Goal: Task Accomplishment & Management: Complete application form

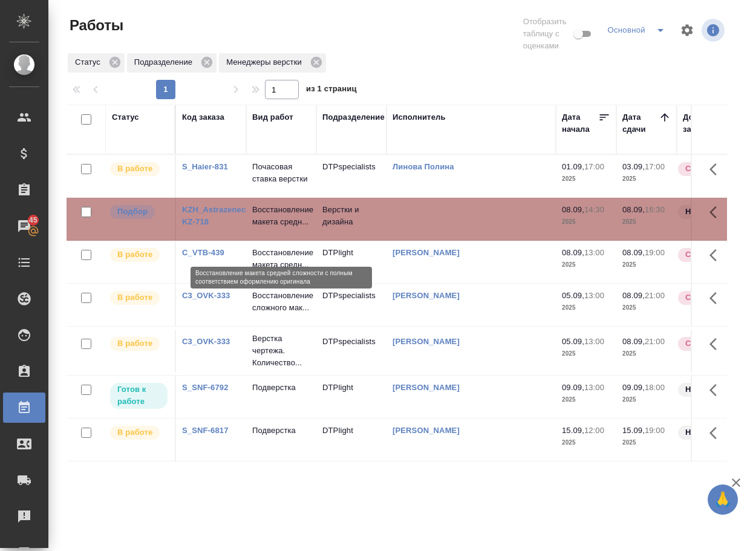
click at [278, 228] on p "Восстановление макета средн..." at bounding box center [281, 216] width 58 height 24
click at [196, 392] on link "S_SNF-6792" at bounding box center [205, 387] width 47 height 9
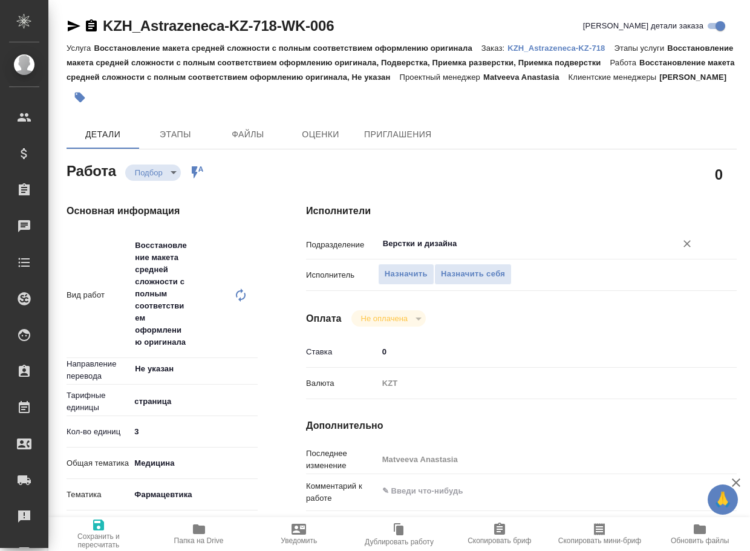
type textarea "x"
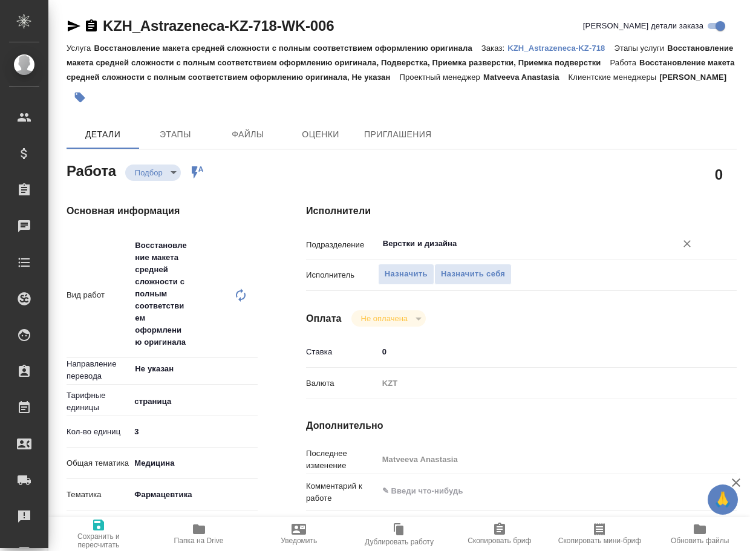
type textarea "x"
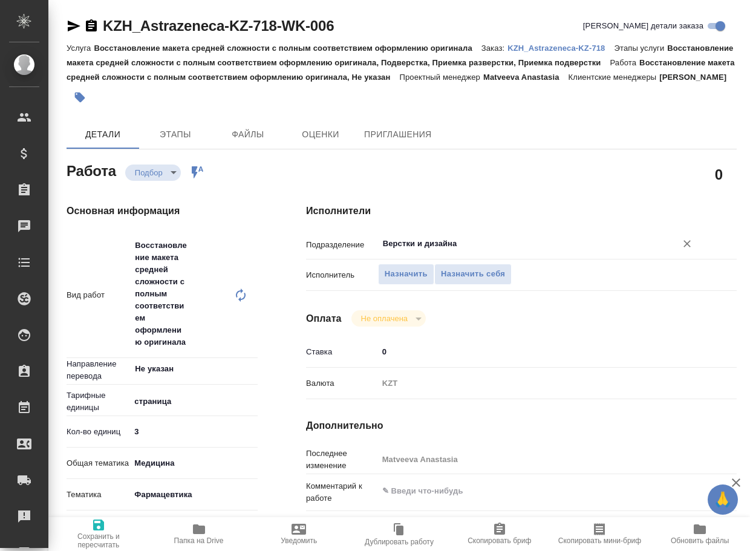
type textarea "x"
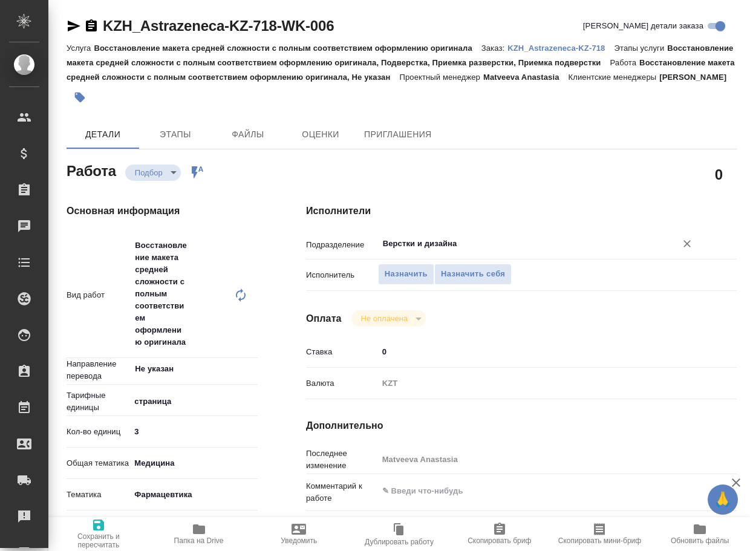
click at [476, 251] on input "Верстки и дизайна" at bounding box center [519, 244] width 275 height 15
type textarea "x"
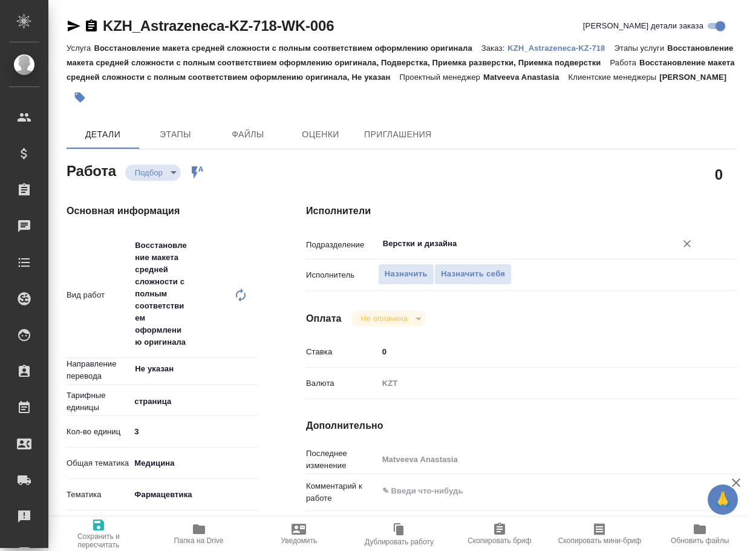
type textarea "x"
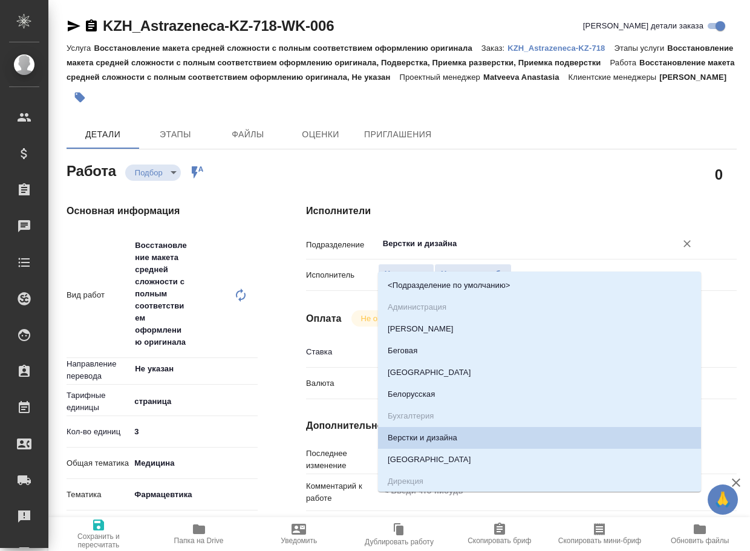
type textarea "x"
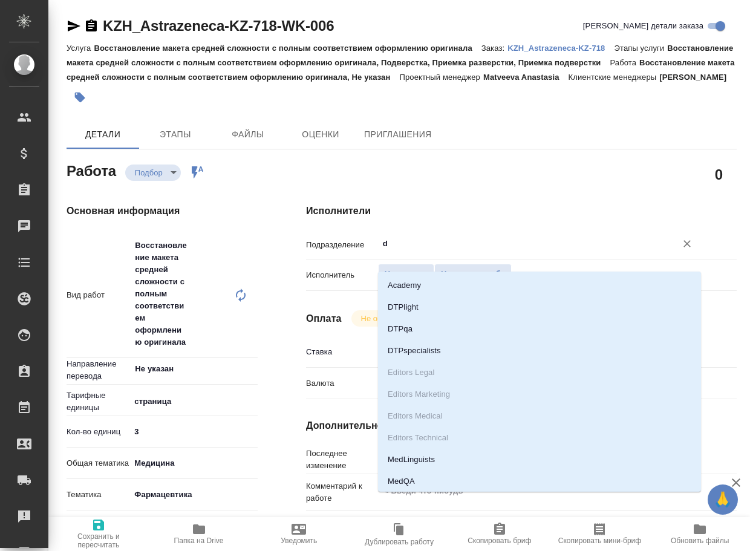
type input "dt"
type textarea "x"
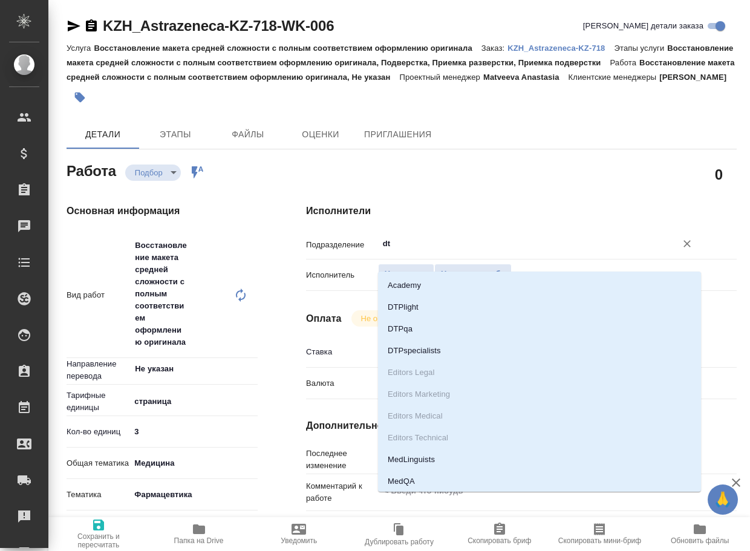
type textarea "x"
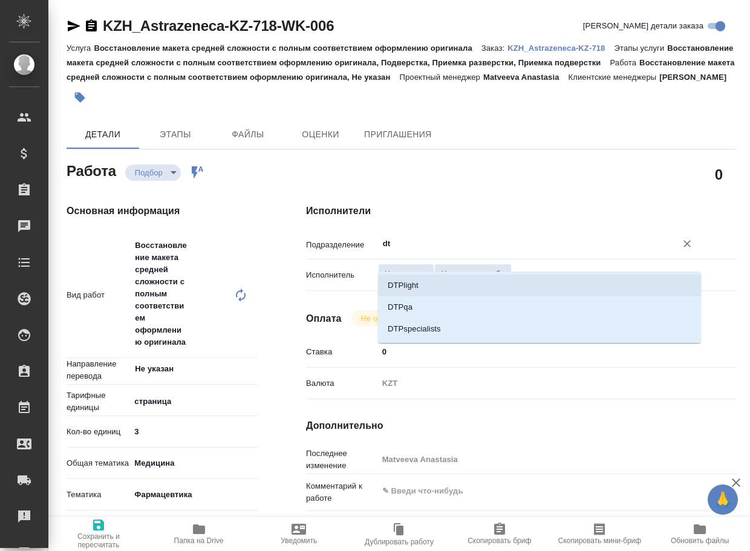
click at [459, 282] on li "DTPlight" at bounding box center [539, 286] width 323 height 22
type textarea "x"
type input "DTPlight"
type textarea "x"
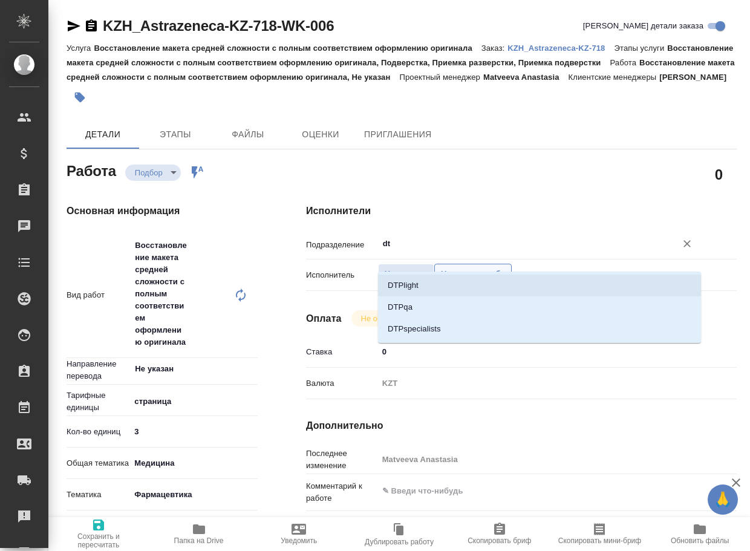
type textarea "x"
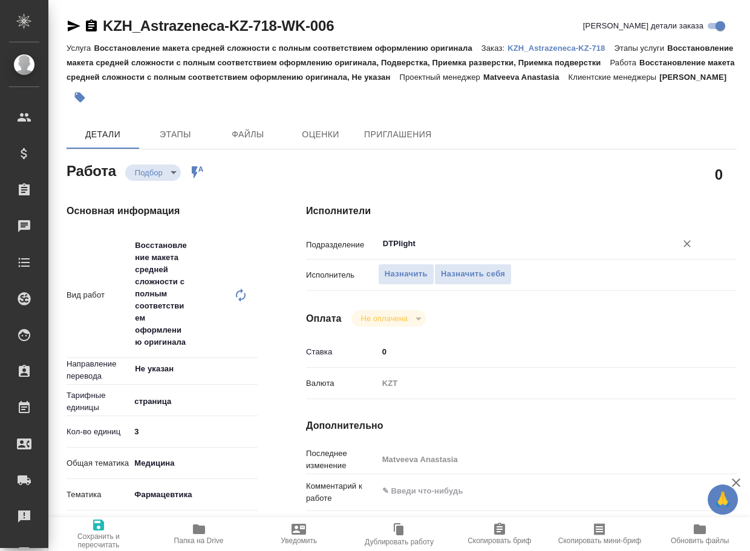
type textarea "x"
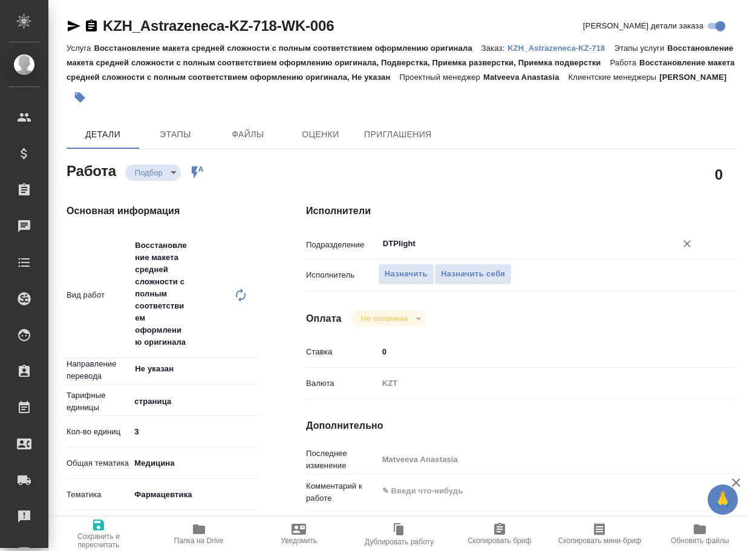
type input "DTPlight"
click at [100, 528] on icon "button" at bounding box center [98, 525] width 15 height 15
type textarea "x"
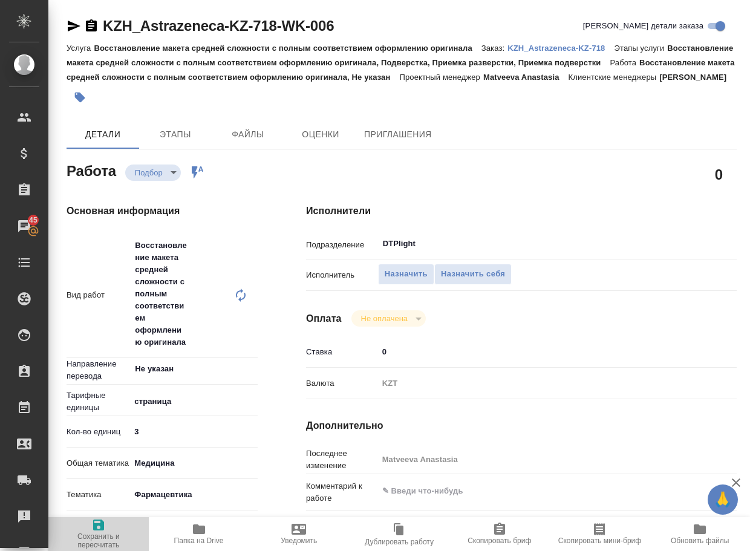
type textarea "x"
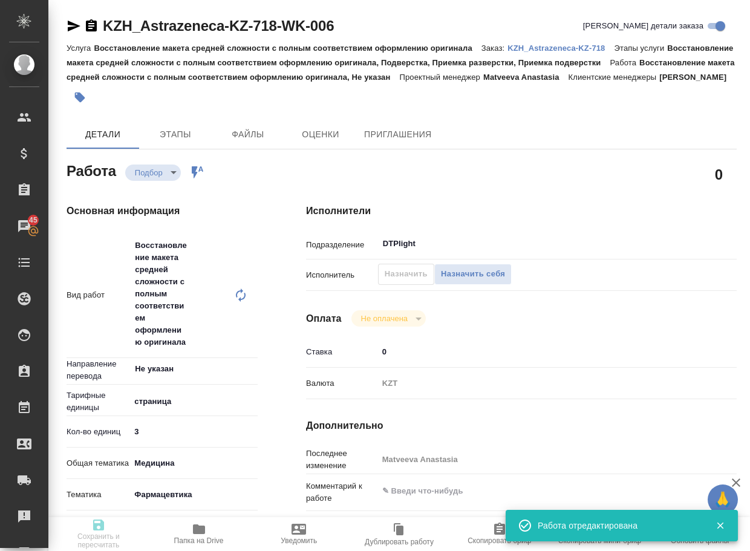
type textarea "x"
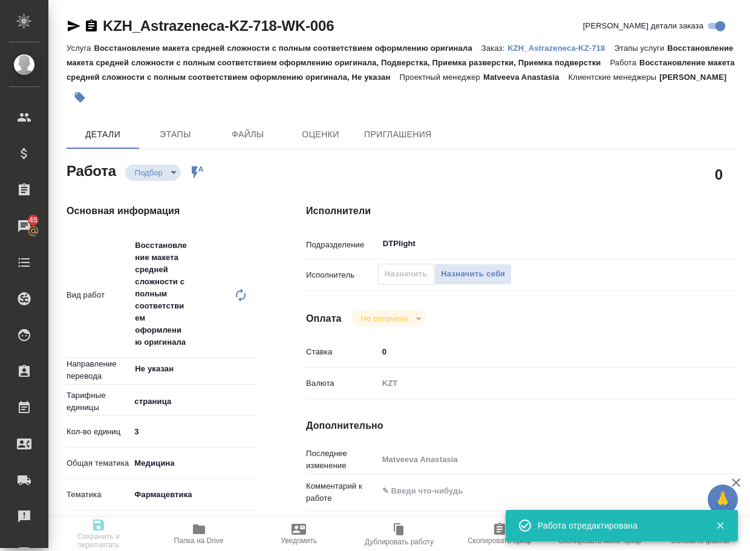
type textarea "x"
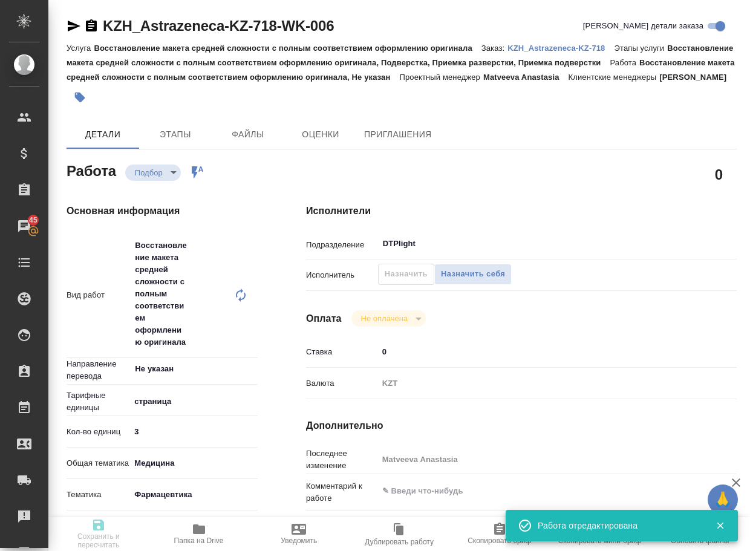
type input "recruiting"
type textarea "Восстановление макета средней сложности с полным соответствием оформлению ориги…"
type textarea "x"
type input "Не указан"
type input "5a8b1489cc6b4906c91bfdb2"
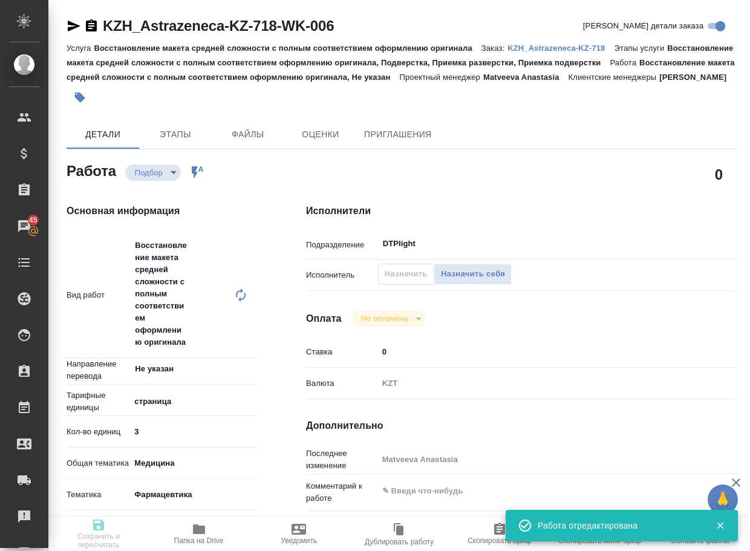
type input "3"
type input "med"
type input "6149832f2b7be24903fd7a82"
type input "08.09.2025 14:30"
type input "08.09.2025 16:30"
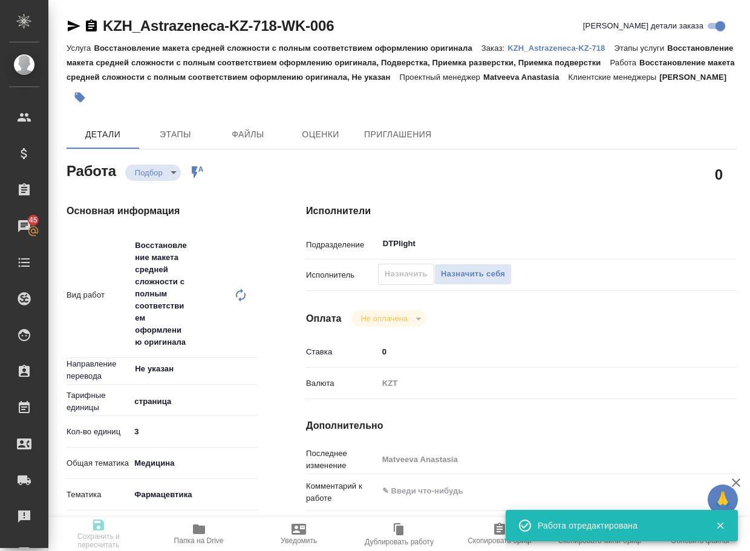
type input "08.09.2025 20:00"
type input "DTPlight"
type input "notPayed"
type input "0"
type input "KZT"
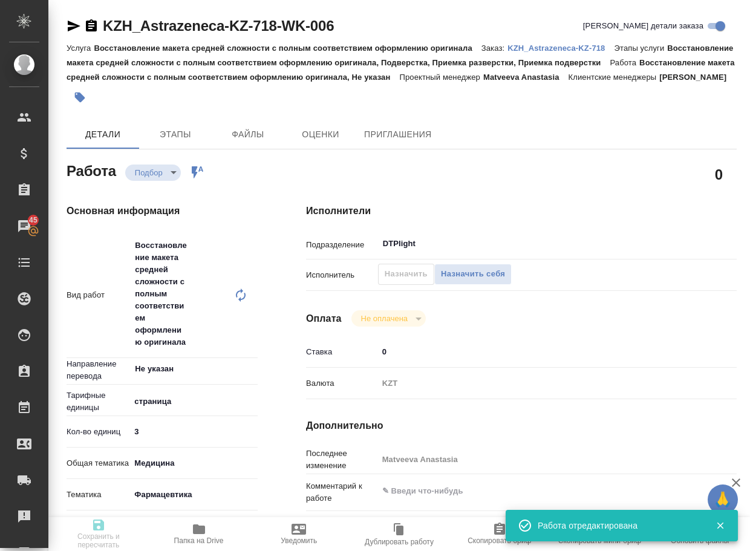
type input "Matveeva Anastasia"
type textarea "x"
type textarea "/Clients/Astrazeneca KZ/Orders/KZH_Astrazeneca-KZ-718/DTP/KZH_Astrazeneca-KZ-71…"
type textarea "x"
type input "KZH_Astrazeneca-KZ-718"
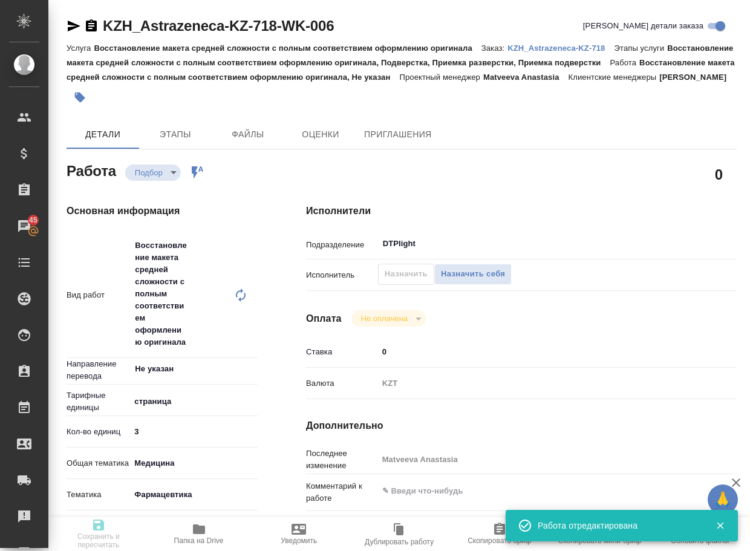
type input "Восстановление макета средней сложности с полным соответствием оформлению ориги…"
type input "[PERSON_NAME]"
type input "/Clients/Astrazeneca KZ/Orders/KZH_Astrazeneca-KZ-718"
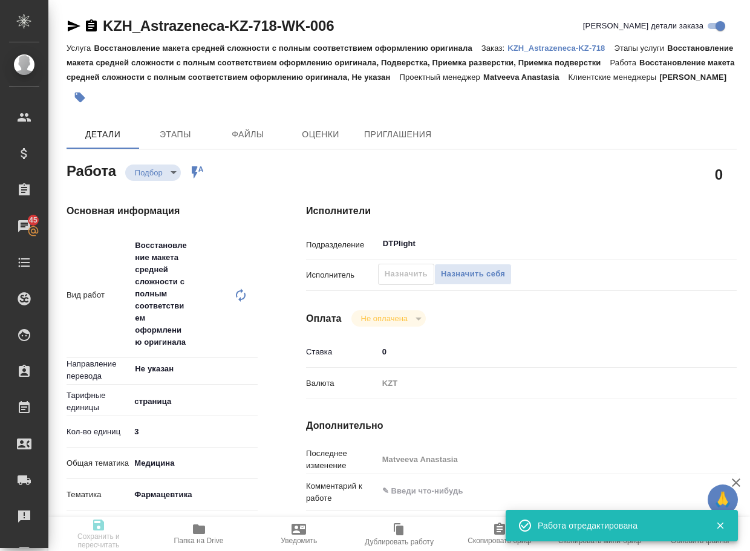
type textarea "x"
type textarea "перевод на рус"
type textarea "x"
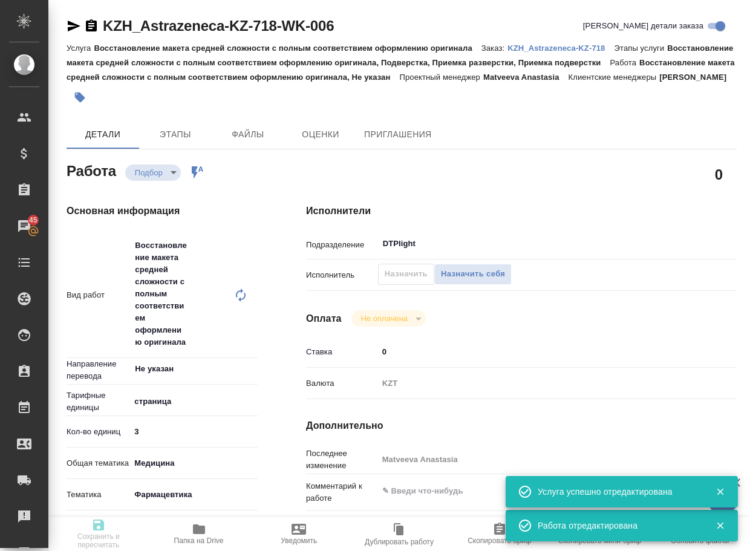
type textarea "x"
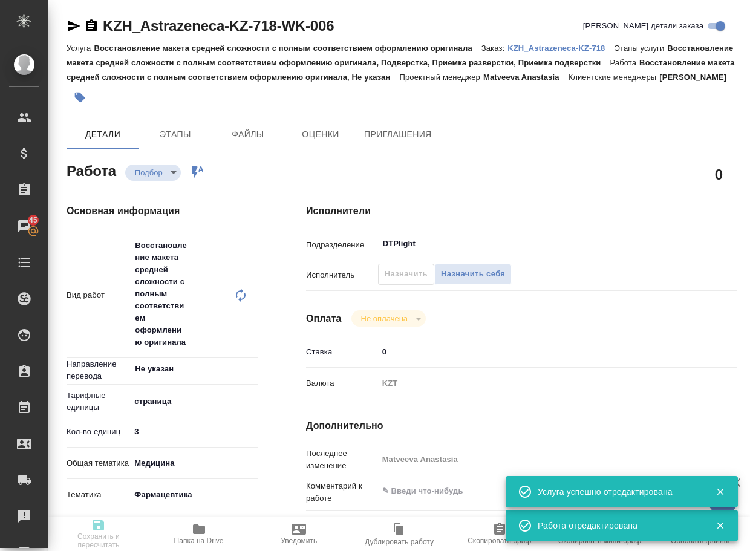
type textarea "x"
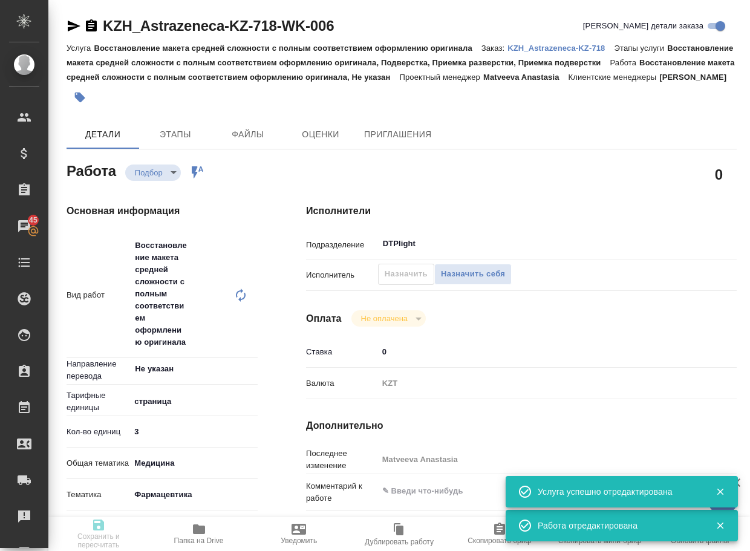
type textarea "x"
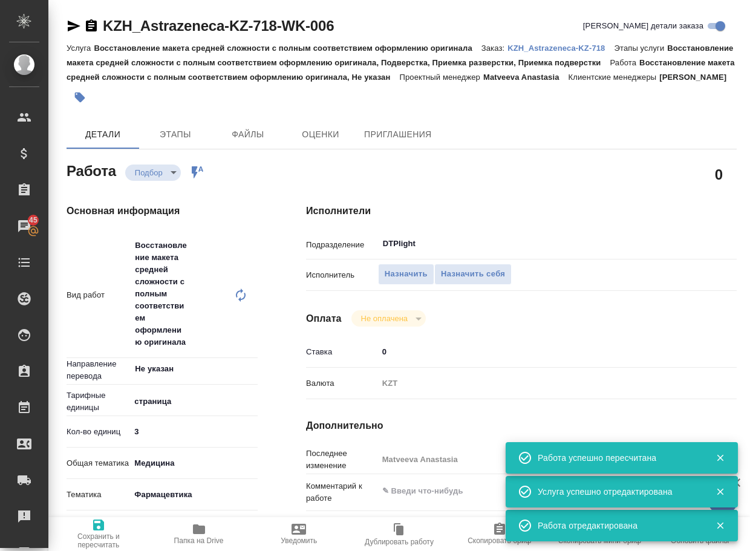
type input "recruiting"
type textarea "Восстановление макета средней сложности с полным соответствием оформлению ориги…"
type textarea "x"
type input "Не указан"
type input "5a8b1489cc6b4906c91bfdb2"
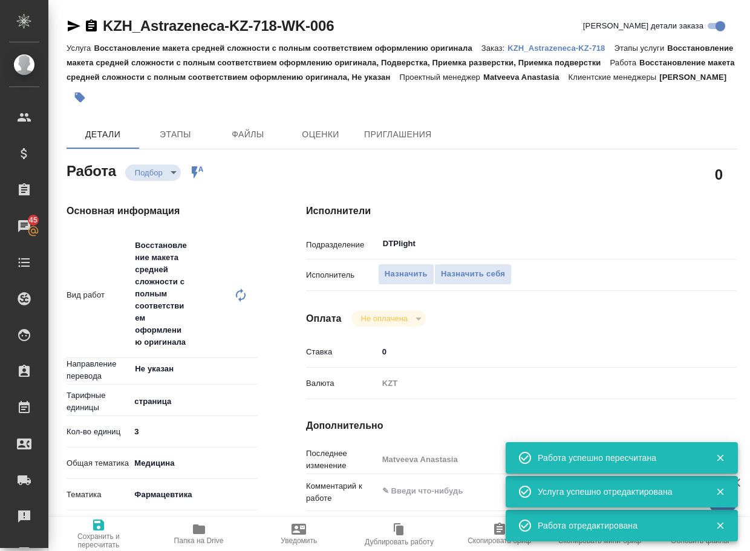
type input "3"
type input "med"
type input "6149832f2b7be24903fd7a82"
type input "08.09.2025 14:30"
type input "08.09.2025 16:30"
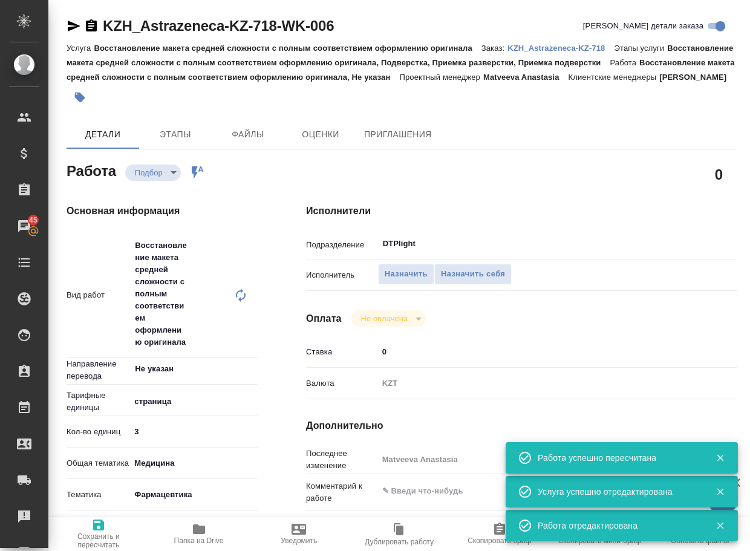
type input "08.09.2025 20:00"
type input "DTPlight"
type input "notPayed"
type input "0"
type input "KZT"
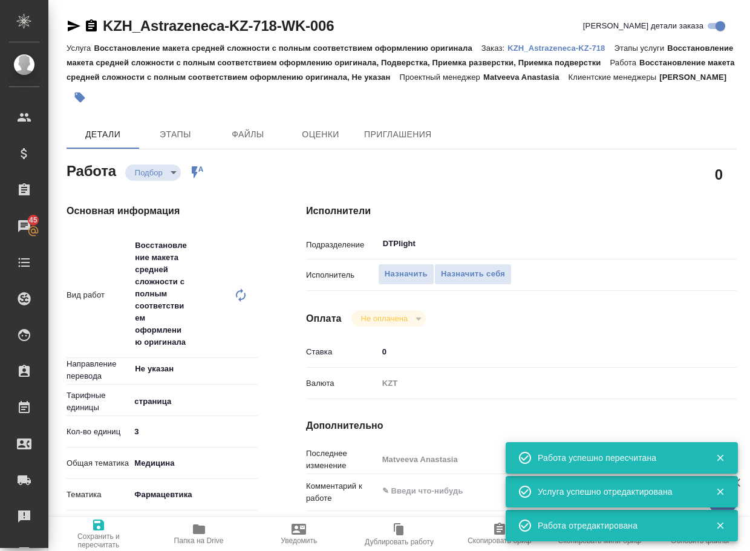
type input "Matveeva Anastasia"
type textarea "x"
type textarea "/Clients/Astrazeneca KZ/Orders/KZH_Astrazeneca-KZ-718/DTP/KZH_Astrazeneca-KZ-71…"
type textarea "x"
type input "KZH_Astrazeneca-KZ-718"
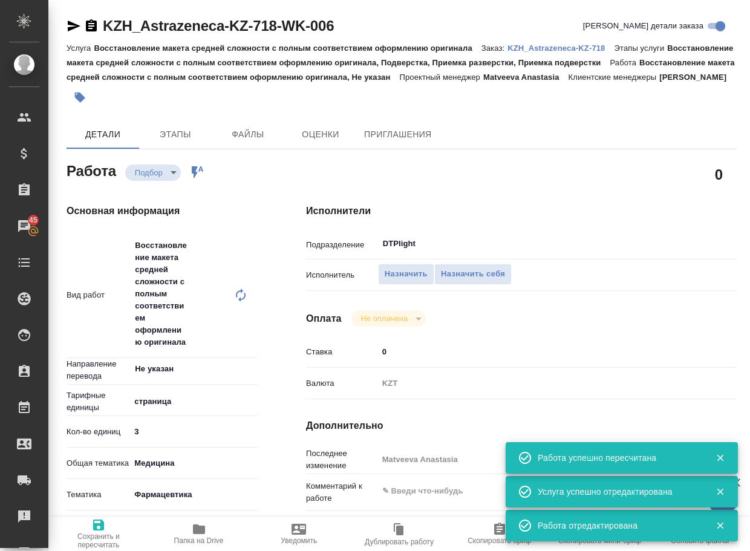
type input "Восстановление макета средней сложности с полным соответствием оформлению ориги…"
type input "[PERSON_NAME]"
type input "/Clients/Astrazeneca KZ/Orders/KZH_Astrazeneca-KZ-718"
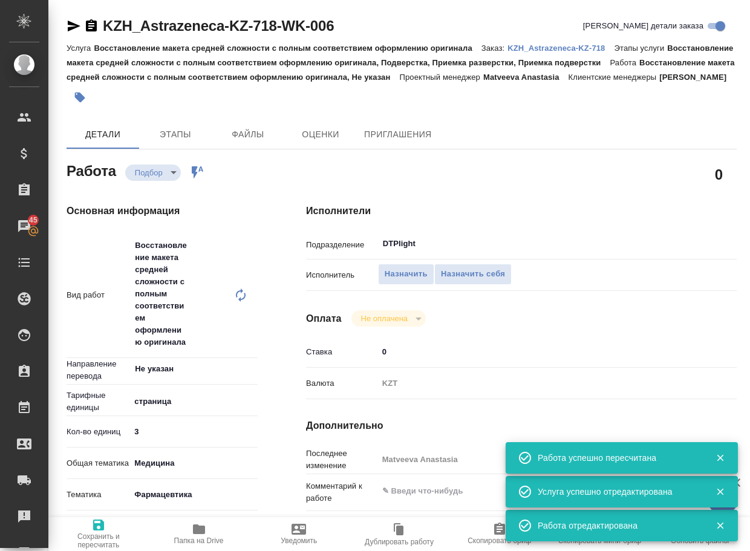
type textarea "x"
type textarea "перевод на рус"
type textarea "x"
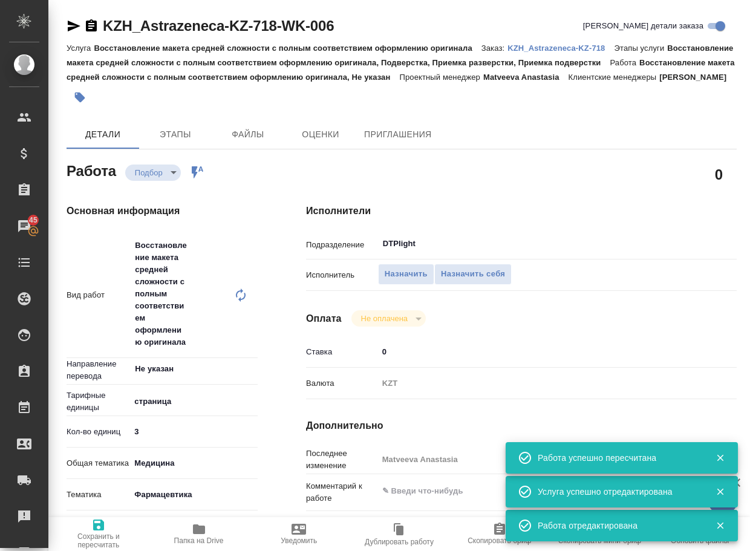
type textarea "x"
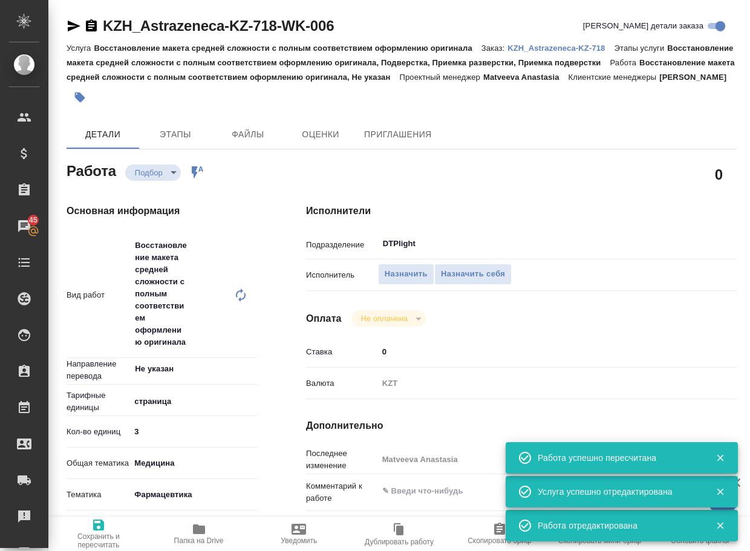
type textarea "x"
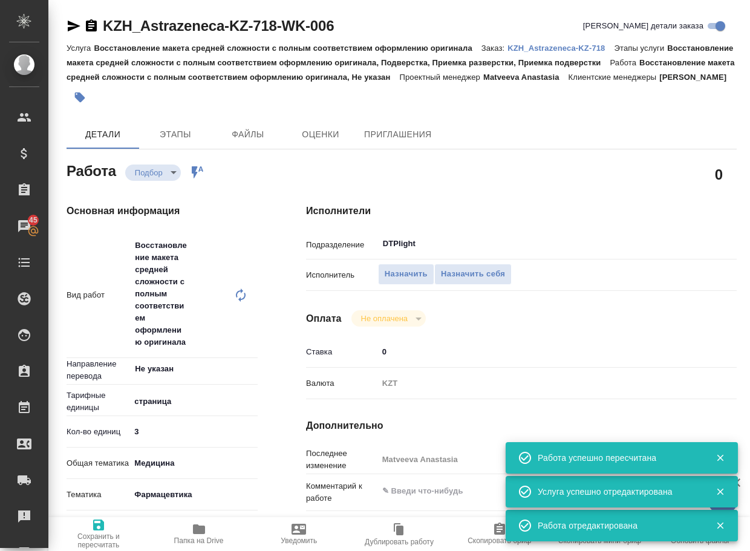
type textarea "x"
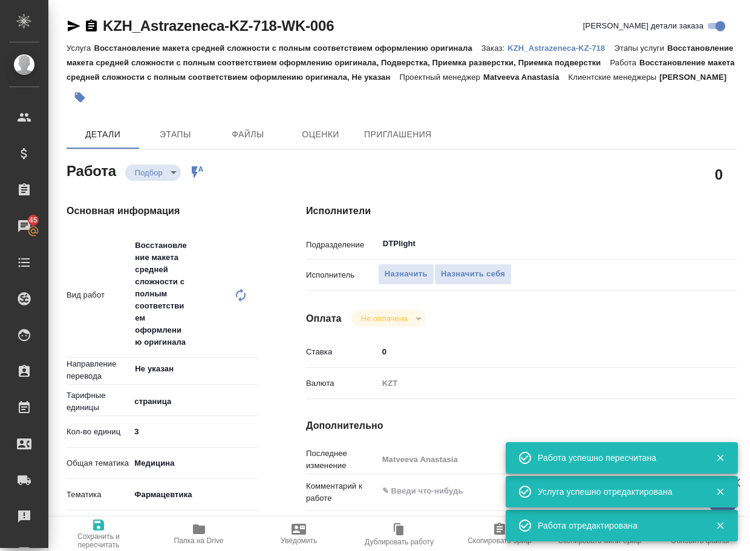
type textarea "x"
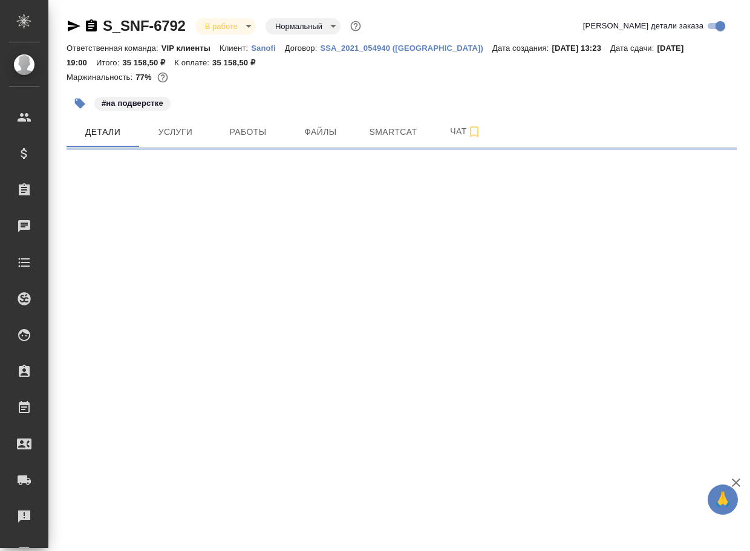
select select "RU"
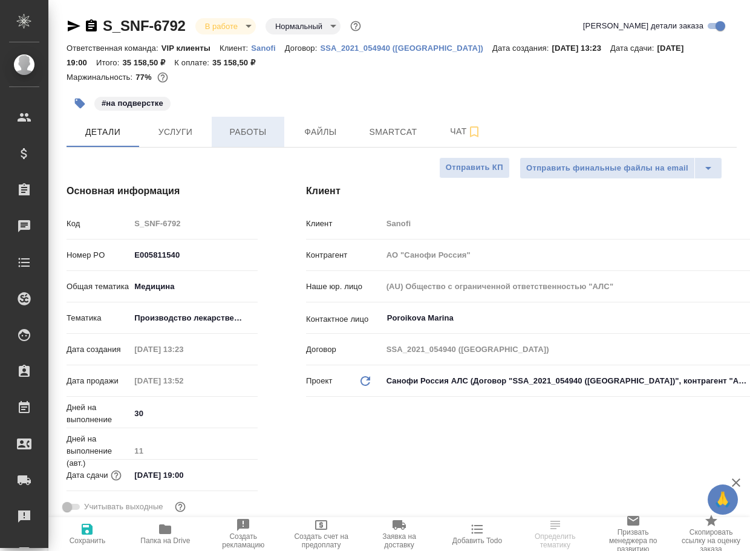
click at [258, 129] on span "Работы" at bounding box center [248, 132] width 58 height 15
type textarea "x"
type input "[PERSON_NAME]"
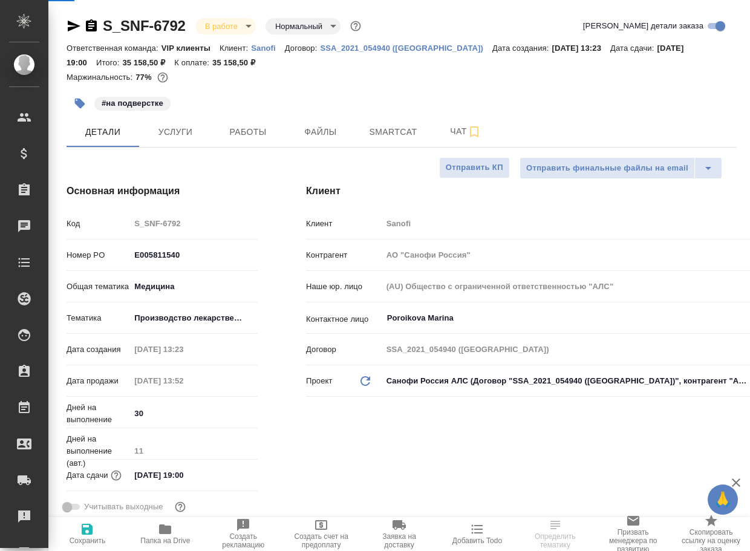
type input "Комаров Роман"
type textarea "x"
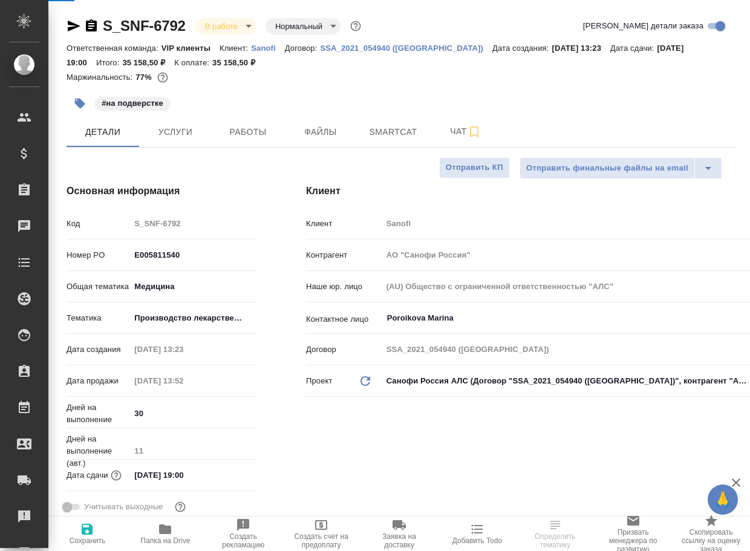
type textarea "x"
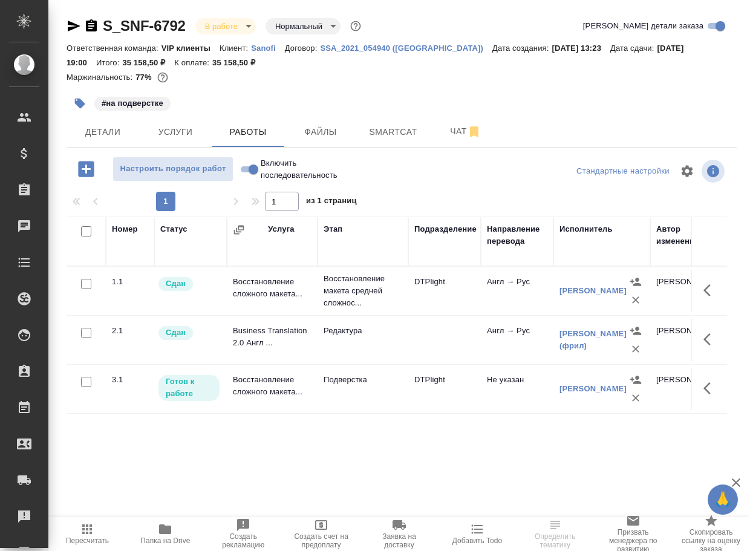
click at [245, 174] on input "Включить последовательность" at bounding box center [254, 169] width 44 height 15
checkbox input "true"
